Goal: Task Accomplishment & Management: Use online tool/utility

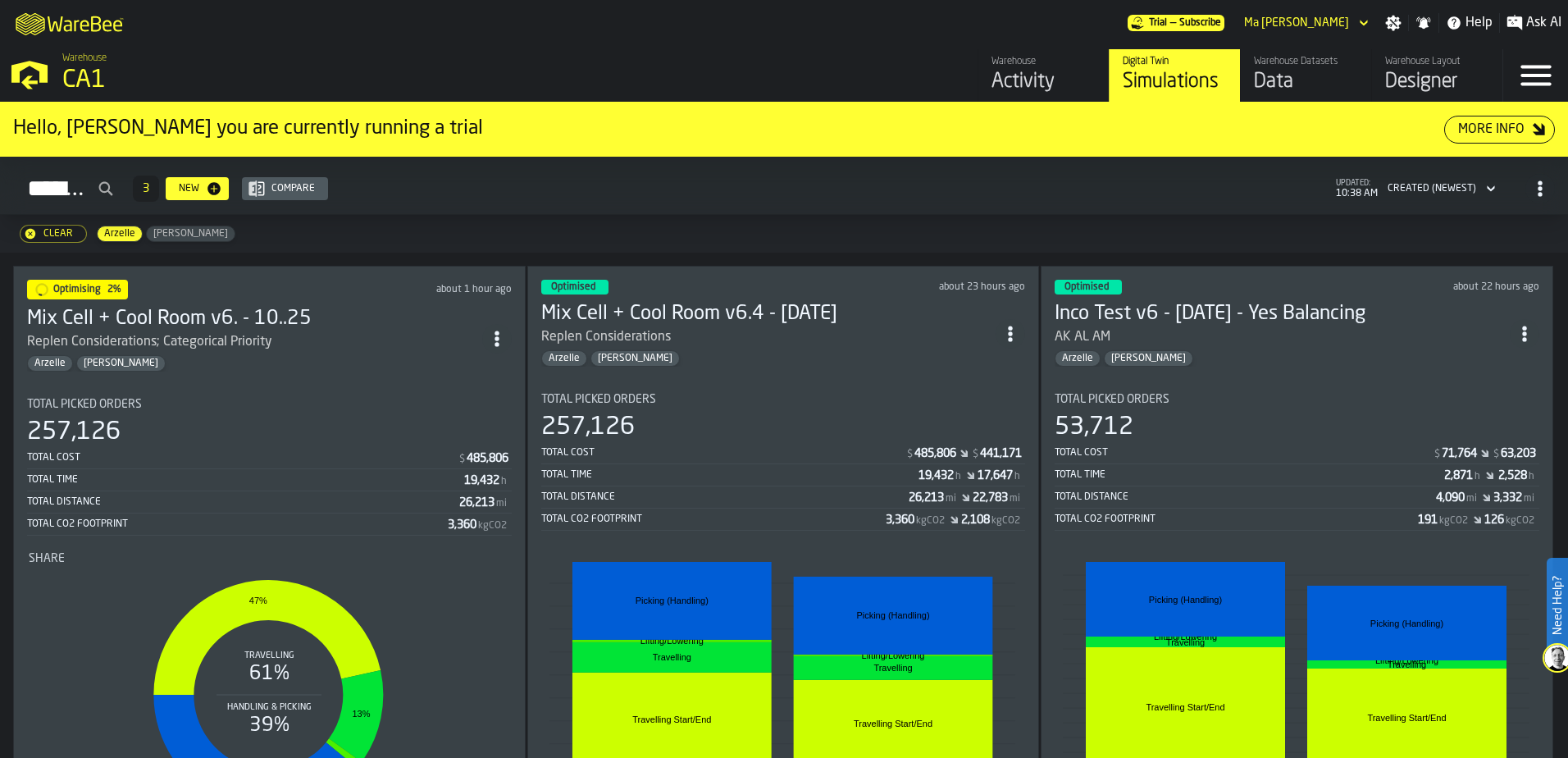
click at [912, 220] on div "Clear [PERSON_NAME]" at bounding box center [784, 233] width 1568 height 37
click at [722, 500] on div "Total Distance" at bounding box center [725, 497] width 368 height 11
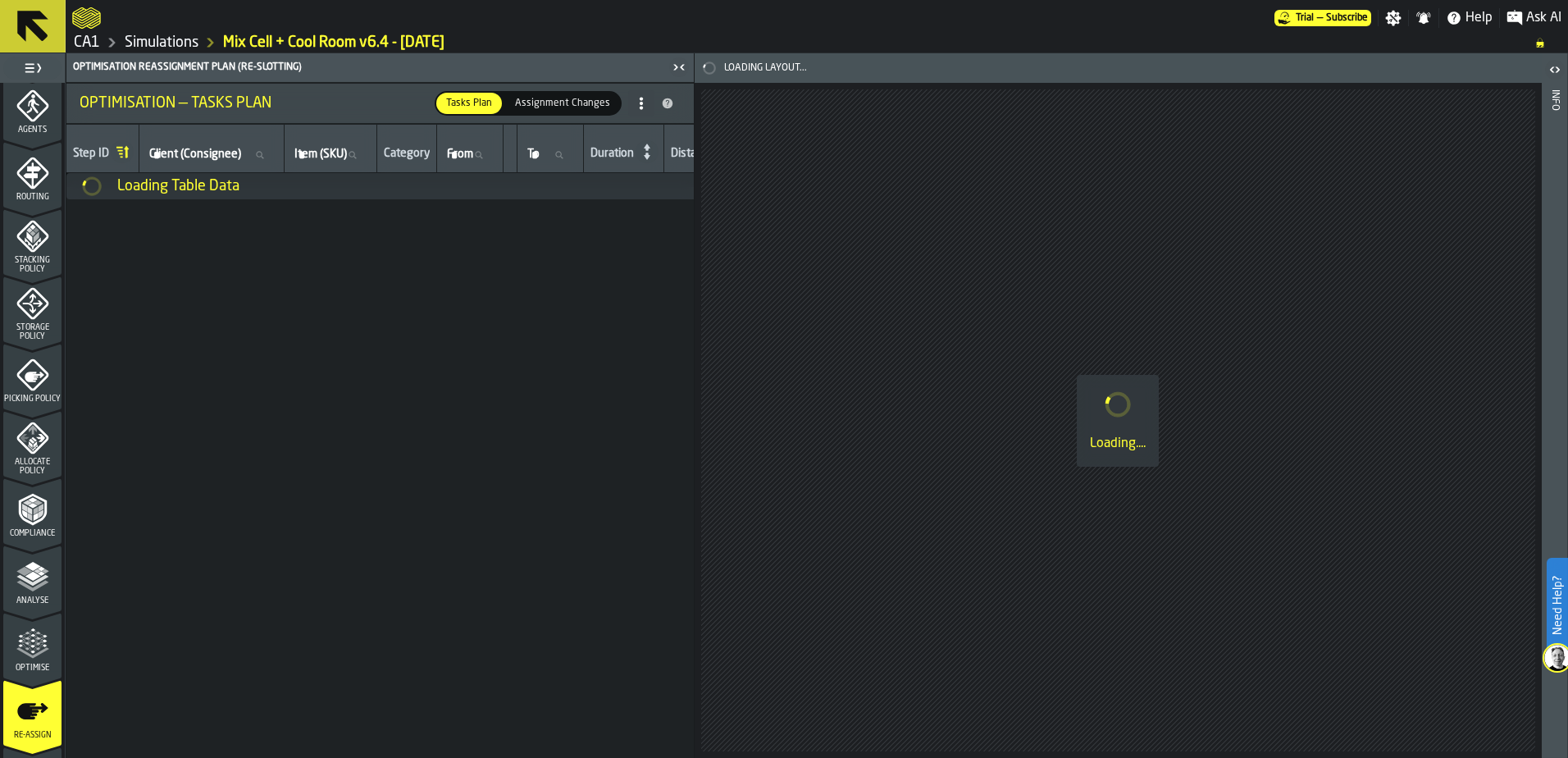
scroll to position [492, 0]
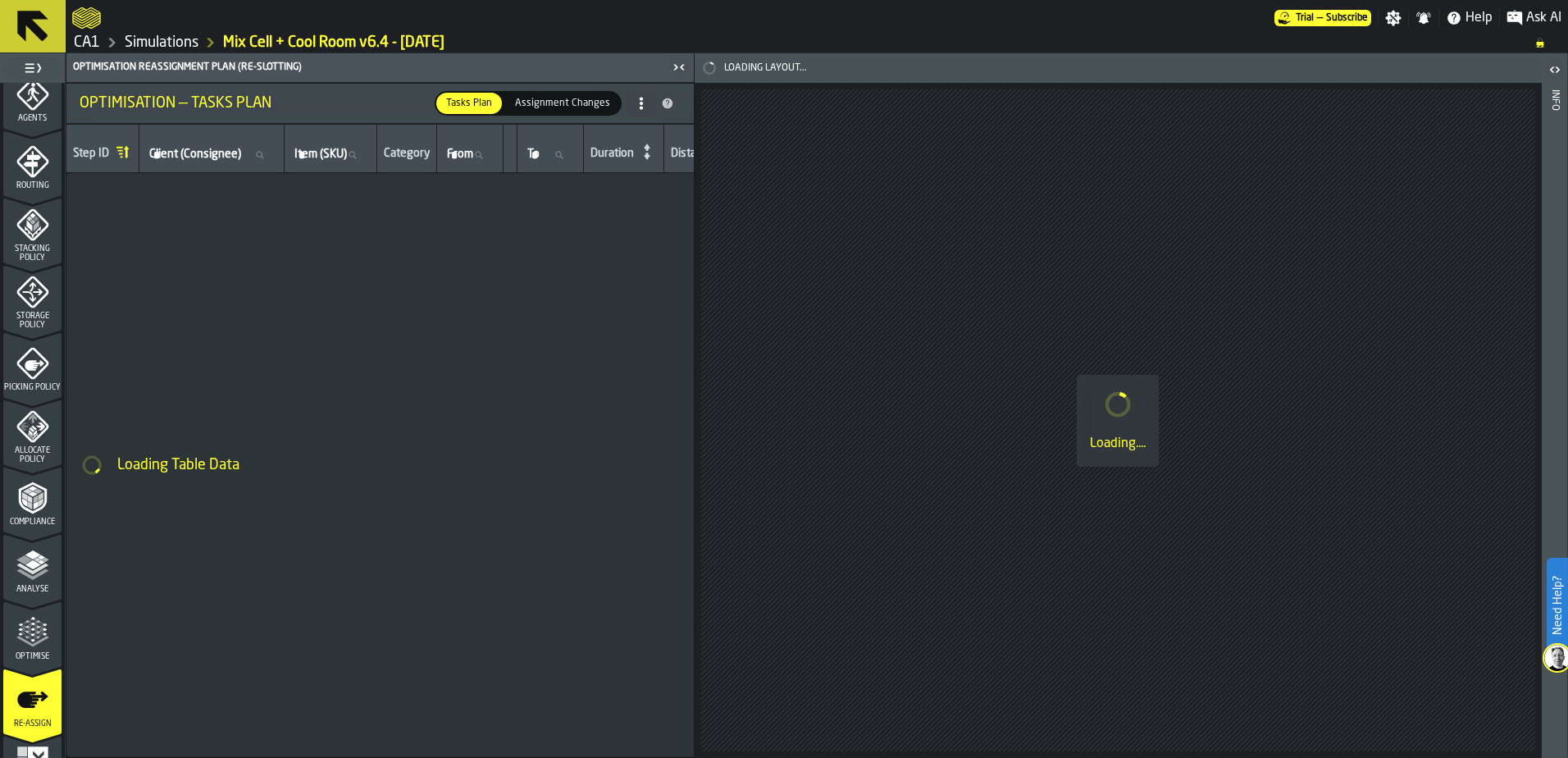
click at [23, 559] on polygon "menu Analyse" at bounding box center [24, 559] width 15 height 9
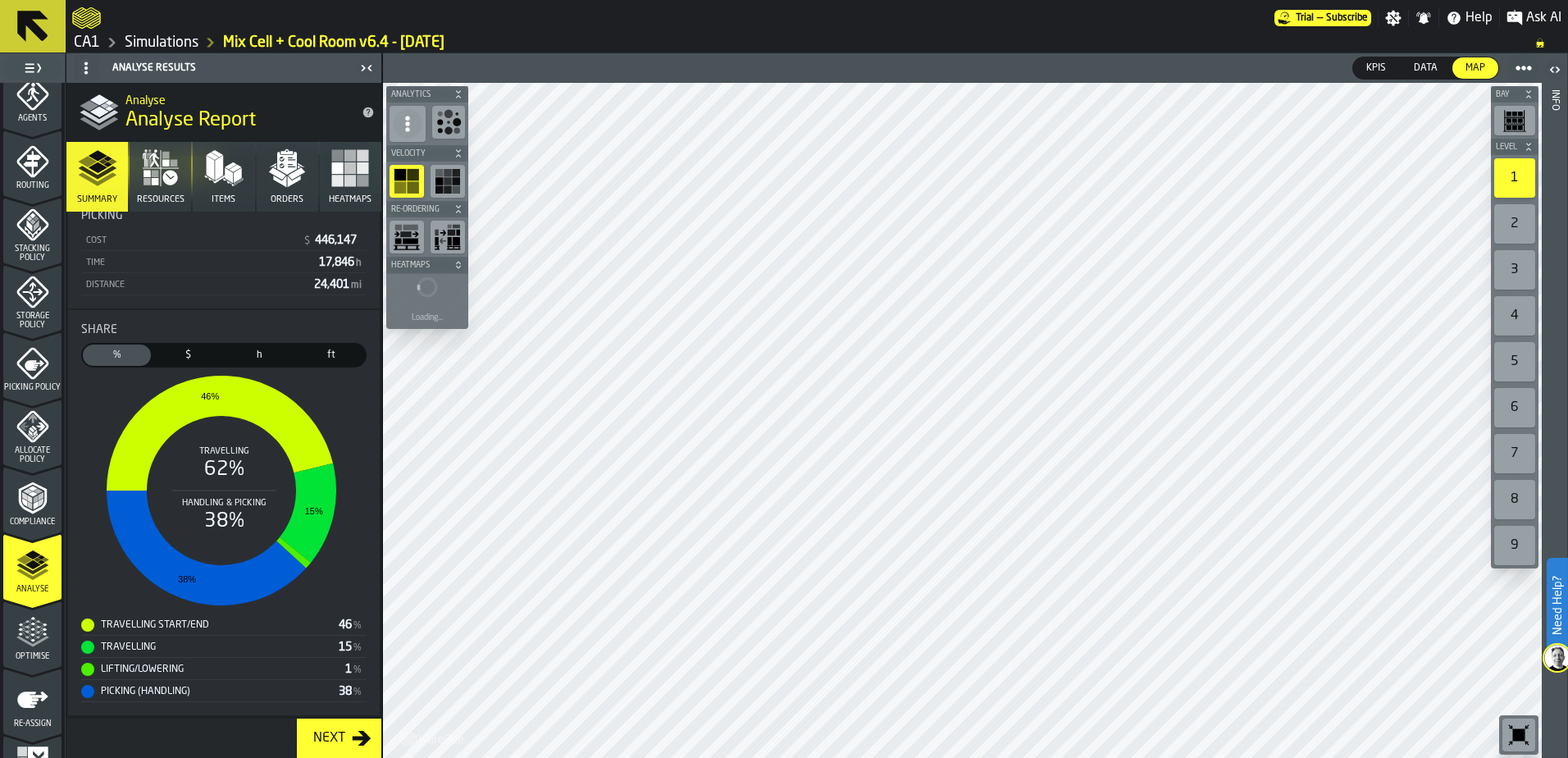
scroll to position [0, 0]
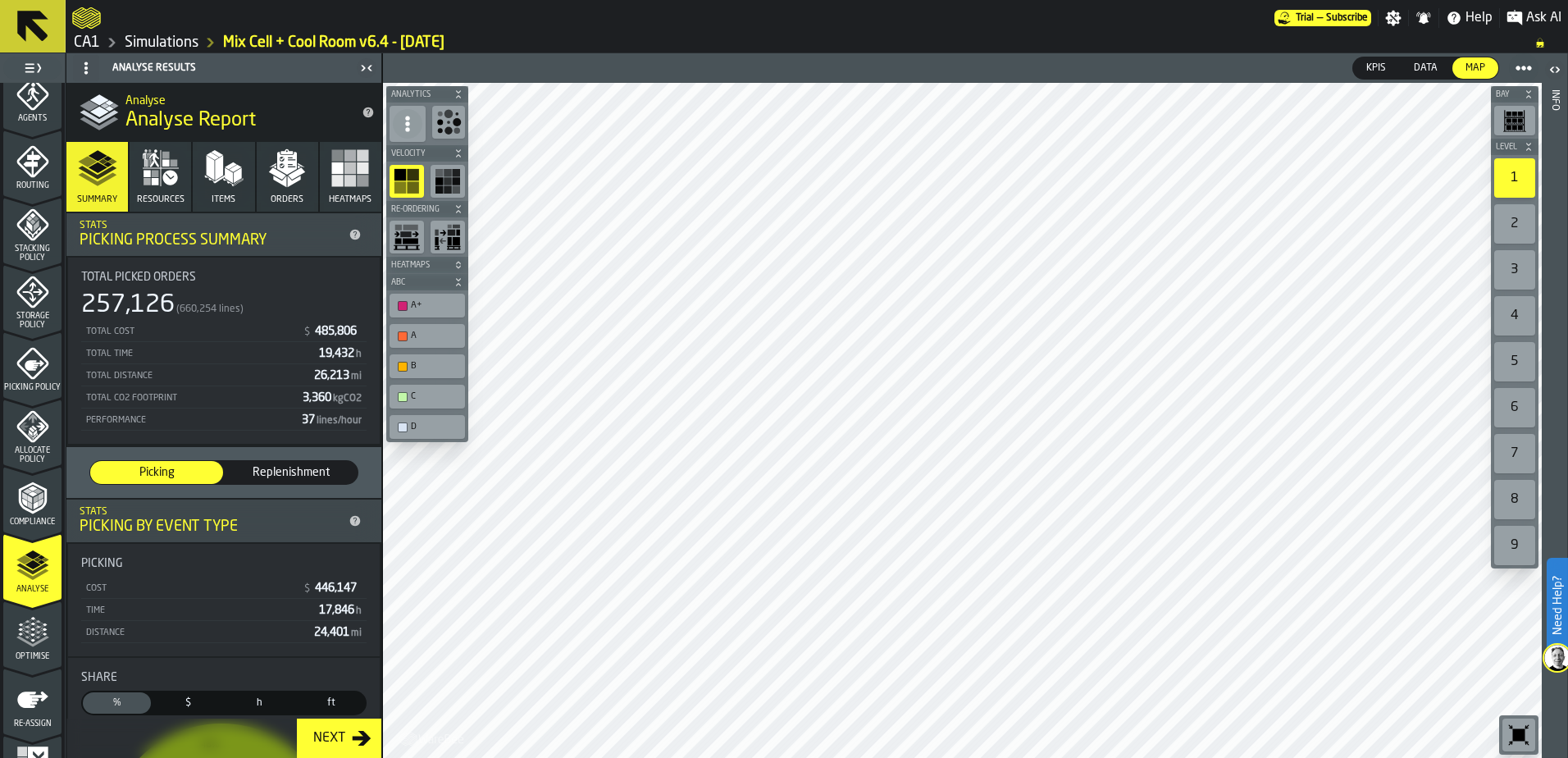
click at [43, 637] on icon "menu Optimise" at bounding box center [32, 633] width 32 height 32
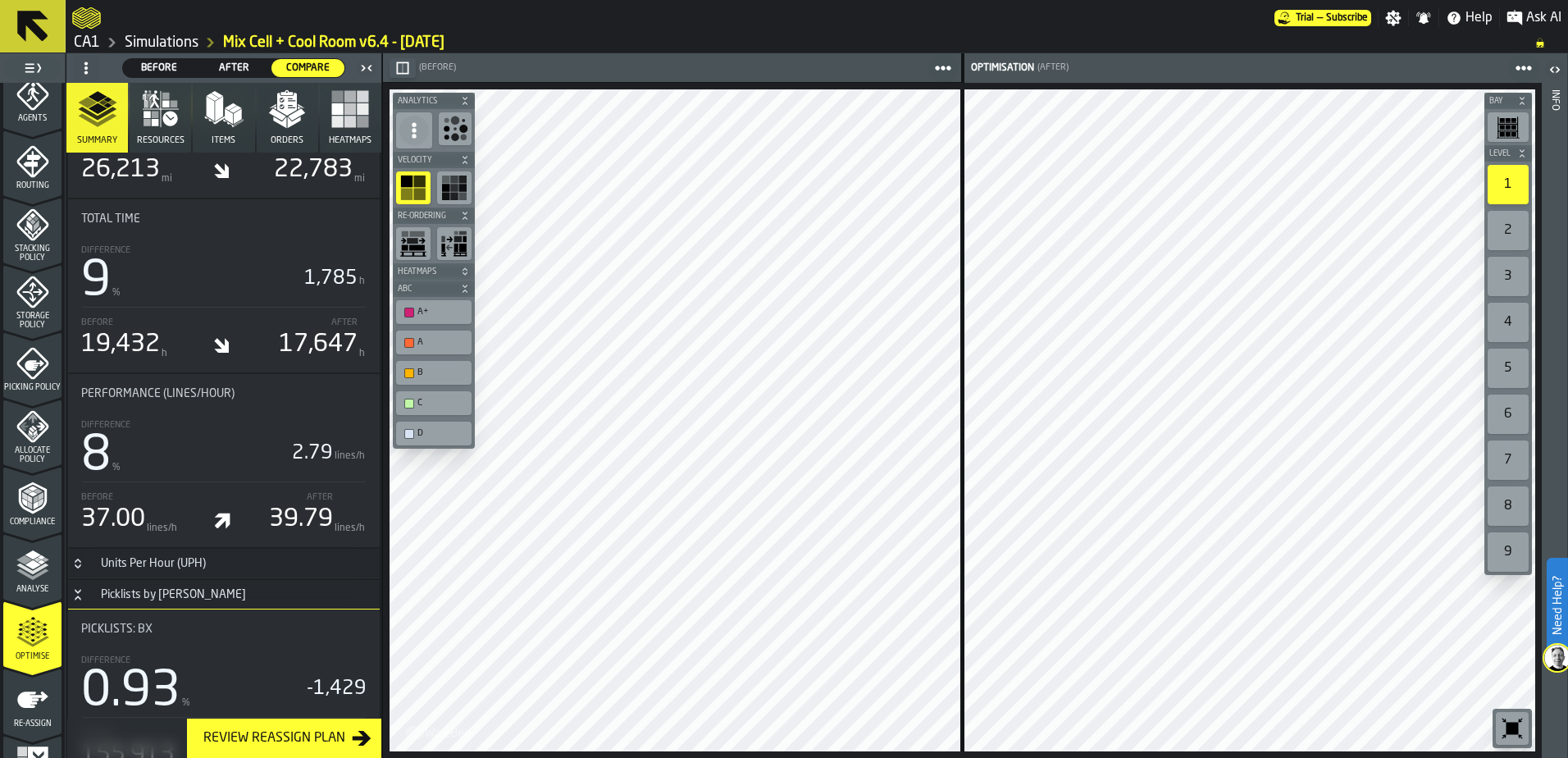
scroll to position [1149, 0]
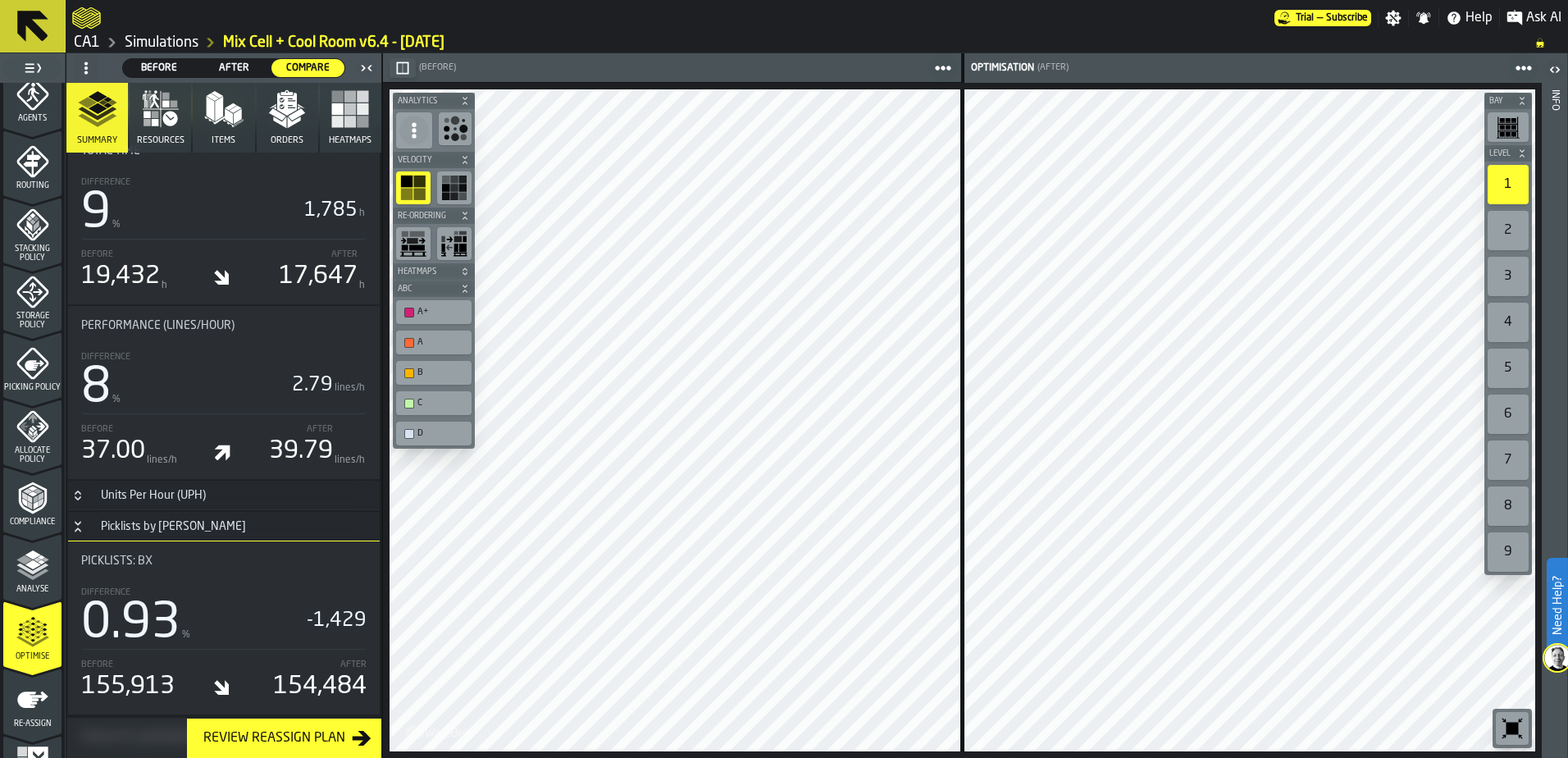
click at [376, 66] on div "button-toggle-Close me" at bounding box center [367, 68] width 23 height 20
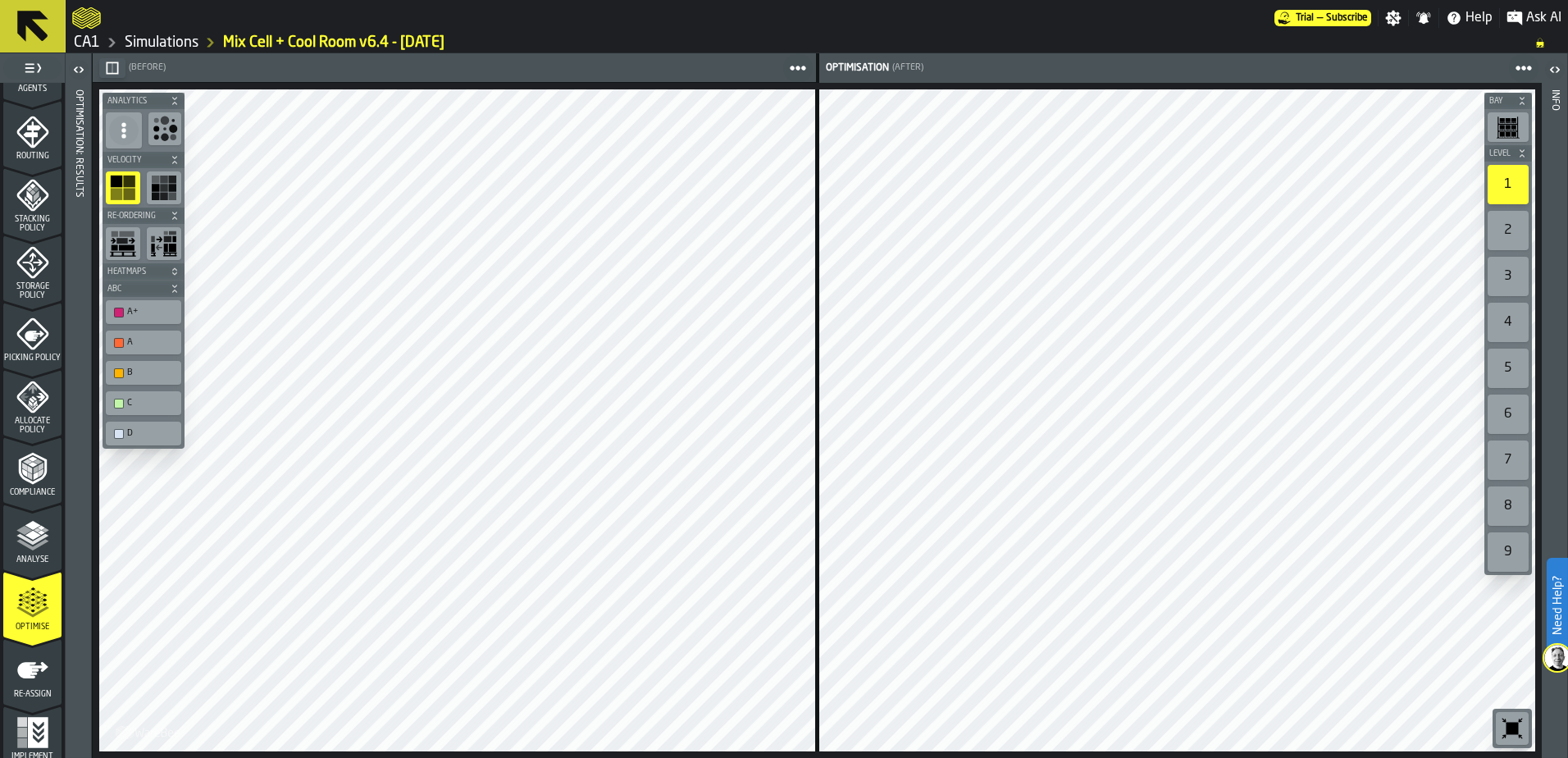
scroll to position [537, 0]
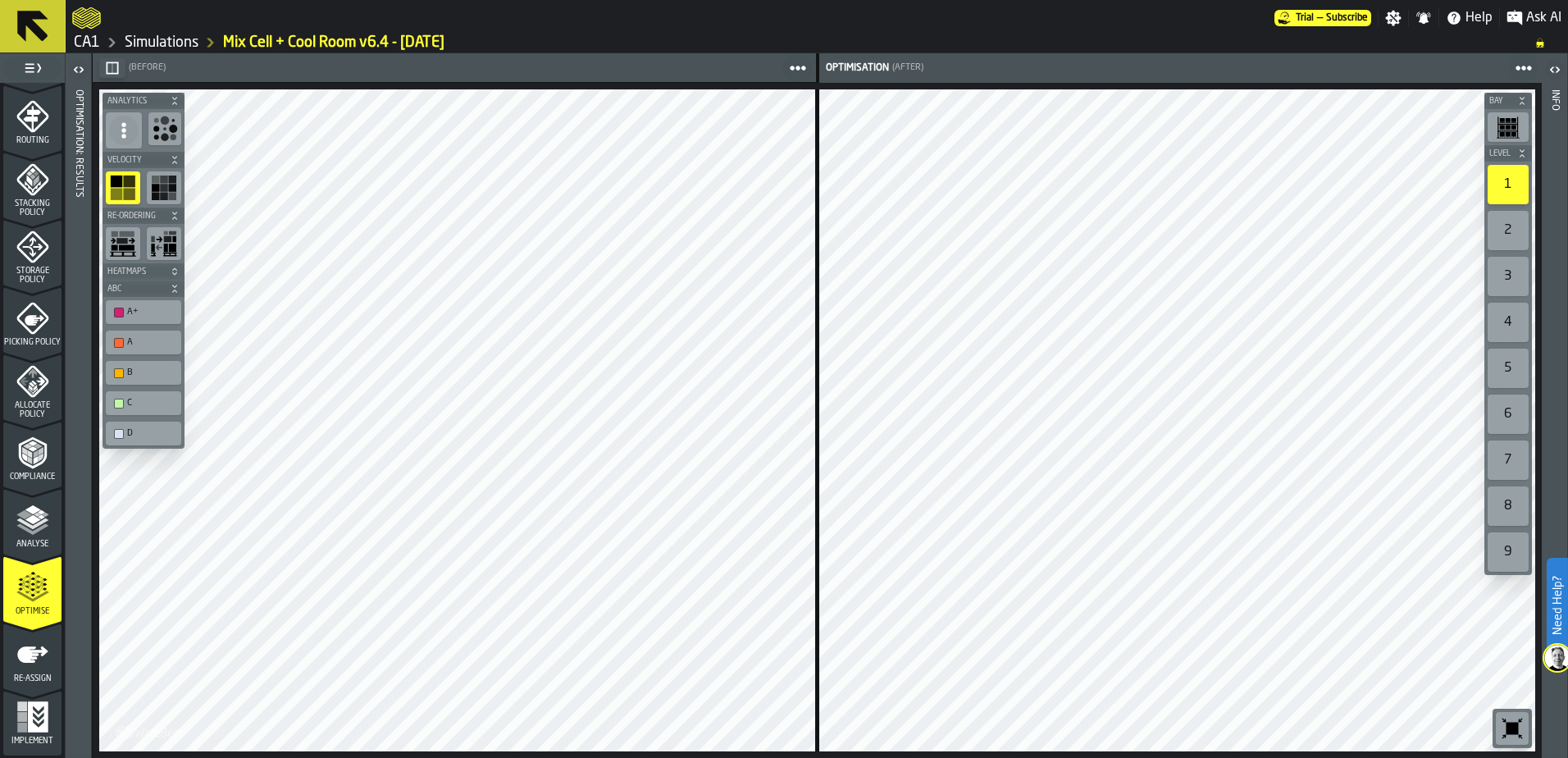
click at [24, 674] on div "Re-assign" at bounding box center [32, 661] width 58 height 45
